Goal: Check status: Check status

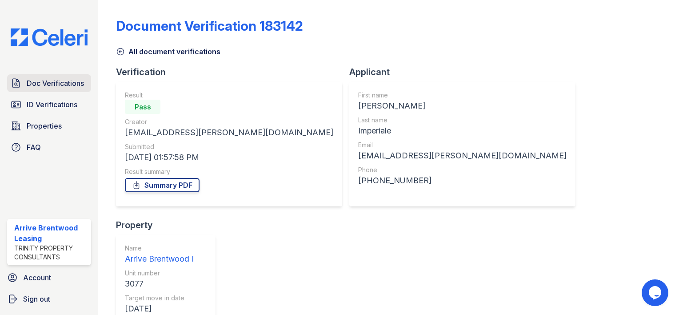
click at [68, 83] on span "Doc Verifications" at bounding box center [55, 83] width 57 height 11
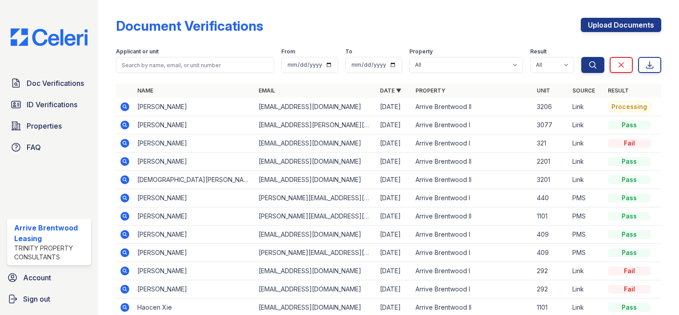
click at [124, 106] on icon at bounding box center [124, 106] width 2 height 2
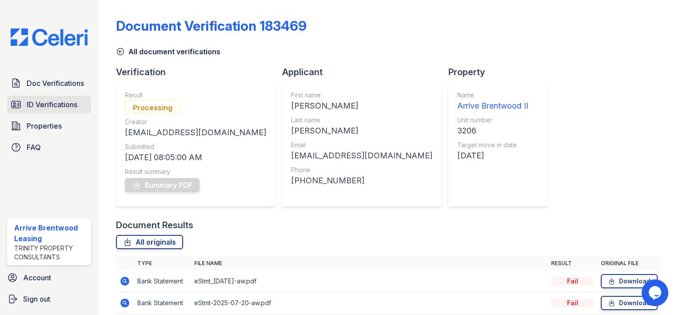
click at [52, 101] on span "ID Verifications" at bounding box center [52, 104] width 51 height 11
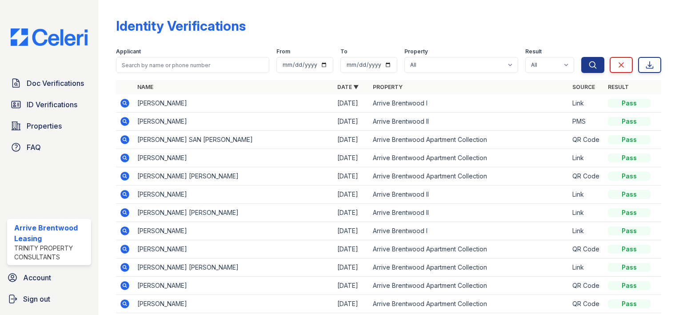
click at [124, 119] on icon at bounding box center [124, 121] width 9 height 9
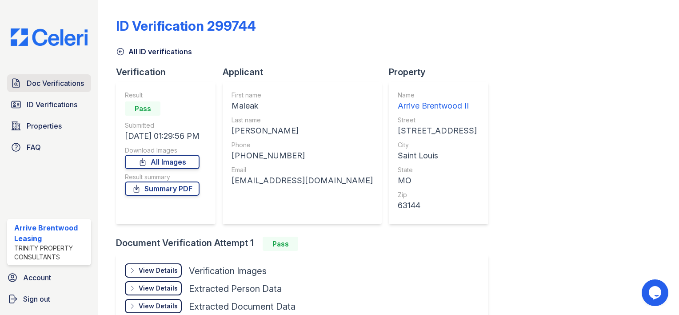
click at [54, 84] on span "Doc Verifications" at bounding box center [55, 83] width 57 height 11
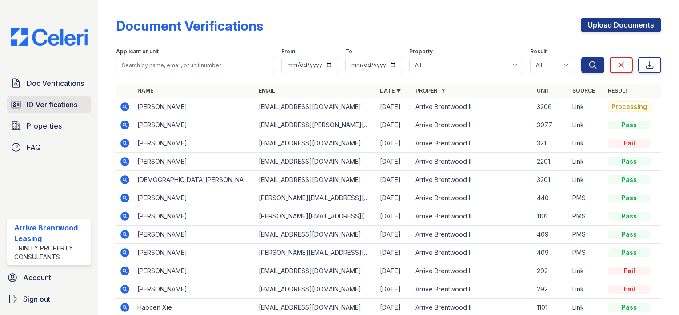
click at [40, 101] on span "ID Verifications" at bounding box center [52, 104] width 51 height 11
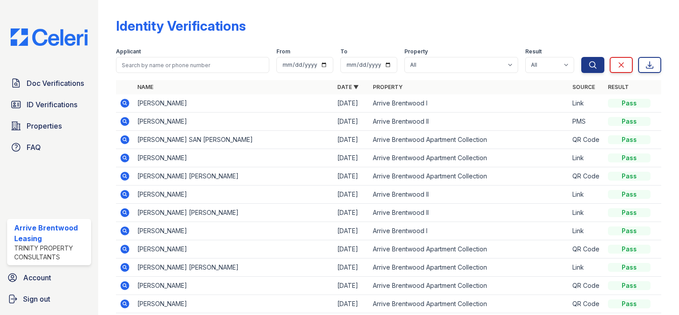
click at [122, 122] on icon at bounding box center [124, 121] width 9 height 9
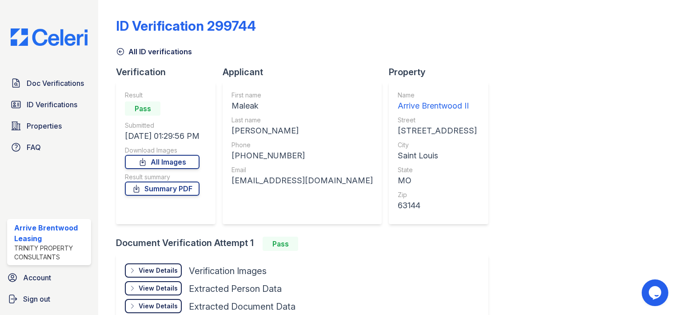
scroll to position [69, 0]
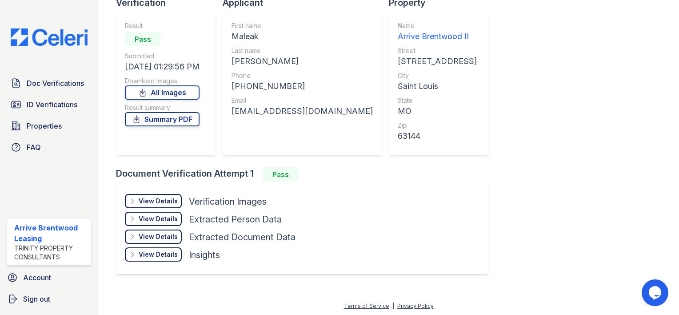
click at [162, 199] on div "View Details" at bounding box center [158, 200] width 39 height 9
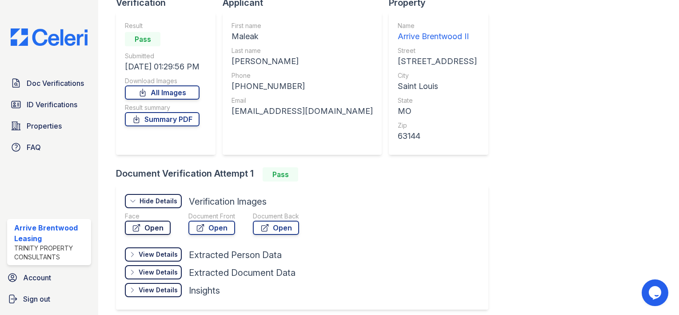
click at [153, 228] on link "Open" at bounding box center [148, 227] width 46 height 14
click at [213, 224] on link "Open" at bounding box center [211, 227] width 47 height 14
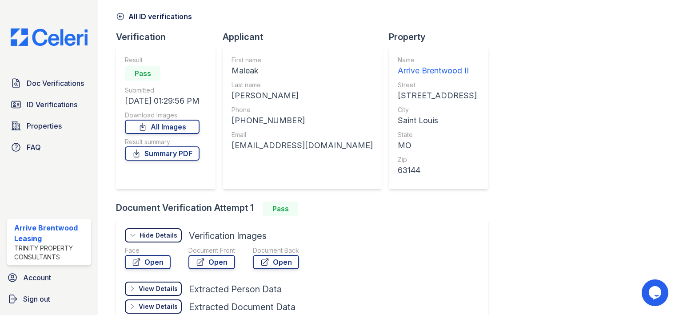
scroll to position [0, 0]
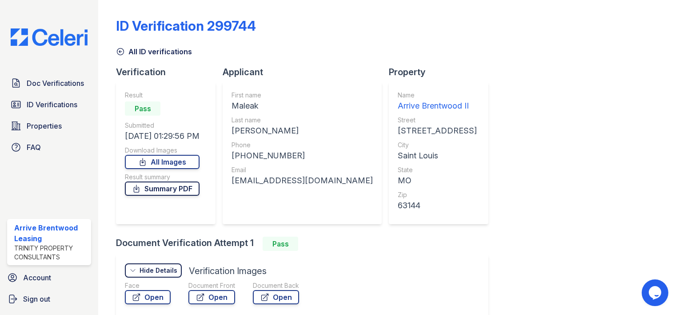
click at [177, 191] on link "Summary PDF" at bounding box center [162, 188] width 75 height 14
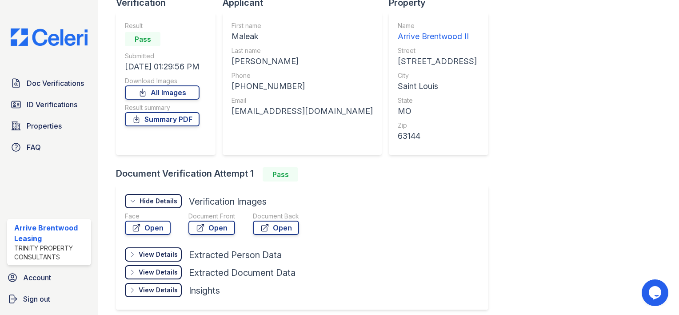
scroll to position [89, 0]
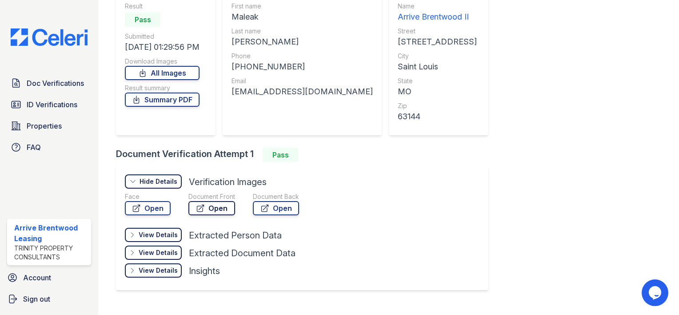
click at [206, 208] on link "Open" at bounding box center [211, 208] width 47 height 14
